Goal: Information Seeking & Learning: Understand process/instructions

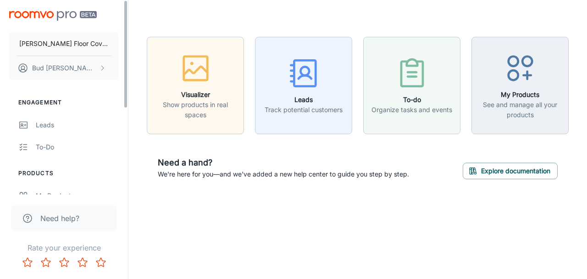
click at [126, 111] on ul "Engagement Leads To-do" at bounding box center [64, 128] width 128 height 60
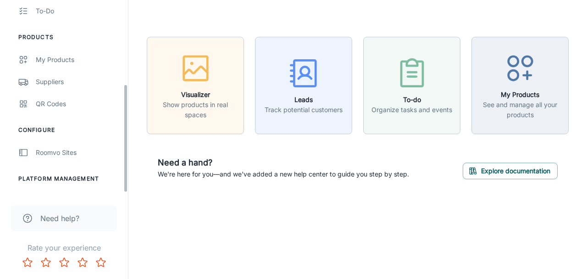
scroll to position [154, 0]
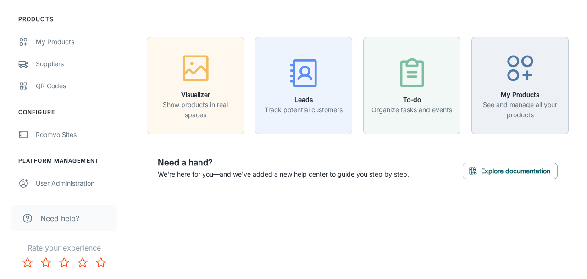
drag, startPoint x: 125, startPoint y: 78, endPoint x: 139, endPoint y: 276, distance: 199.2
click at [139, 276] on div "[PERSON_NAME] Floor Covering [PERSON_NAME] Engagement Leads To-do Products My P…" at bounding box center [293, 139] width 587 height 279
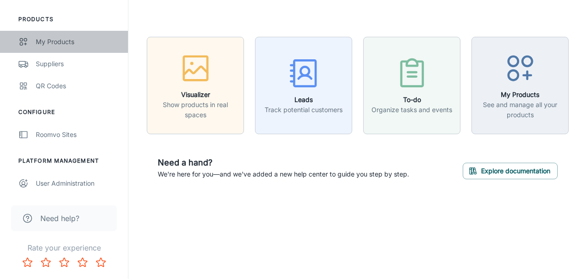
click at [61, 42] on div "My Products" at bounding box center [77, 42] width 83 height 10
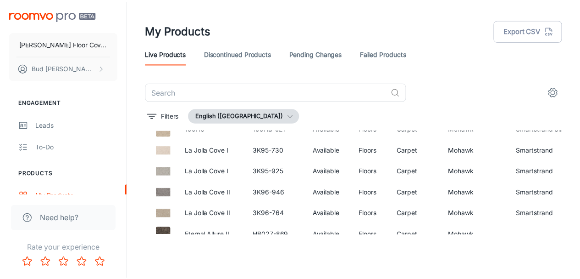
scroll to position [1279, 0]
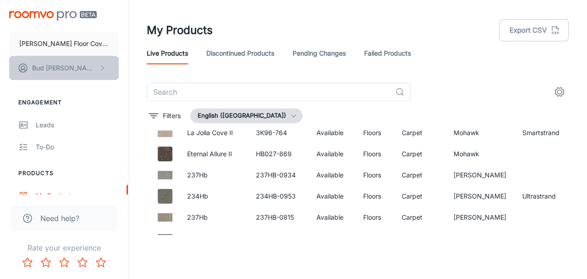
click at [58, 68] on p "[PERSON_NAME]" at bounding box center [64, 68] width 65 height 10
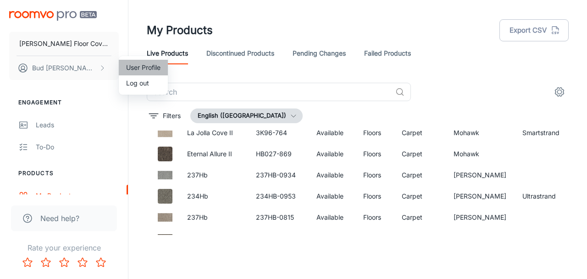
click at [136, 64] on li "User Profile" at bounding box center [143, 68] width 49 height 16
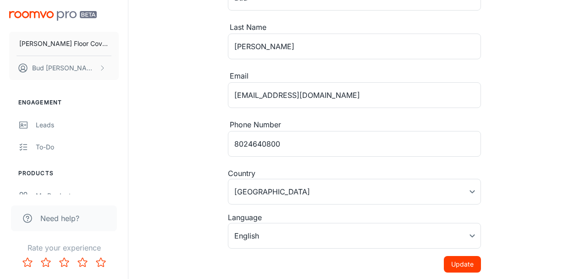
scroll to position [118, 0]
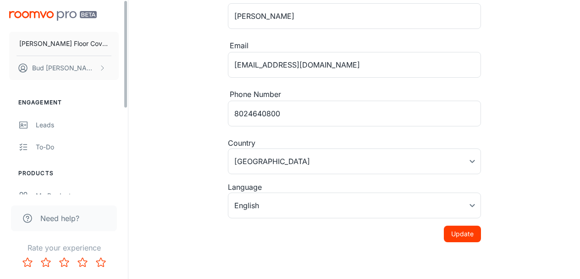
click at [126, 97] on div "[PERSON_NAME] Floor Covering [PERSON_NAME] Engagement Leads To-do Products My P…" at bounding box center [64, 97] width 128 height 194
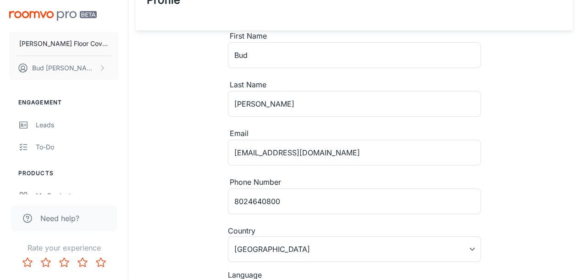
scroll to position [0, 0]
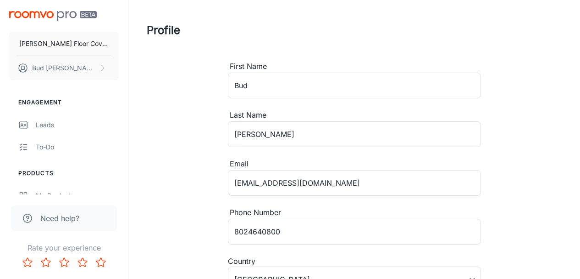
click at [189, 160] on div "Profile First Name [PERSON_NAME] ​ Last Name [PERSON_NAME] ​ Email [EMAIL_ADDRE…" at bounding box center [354, 180] width 437 height 360
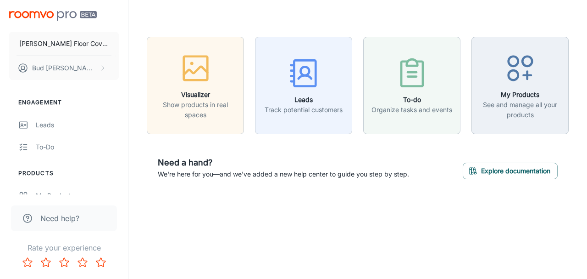
click at [585, 45] on div "Visualizer Show products in real spaces Leads Track potential customers To-do O…" at bounding box center [357, 113] width 459 height 227
click at [61, 216] on span "Need help?" at bounding box center [59, 217] width 39 height 11
